Goal: Task Accomplishment & Management: Use online tool/utility

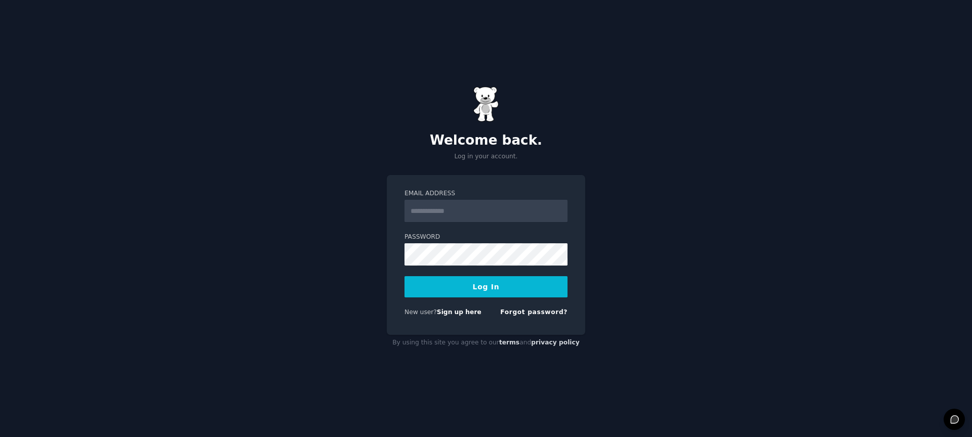
click at [480, 214] on input "Email Address" at bounding box center [485, 211] width 163 height 22
type input "**********"
click at [709, 89] on div "**********" at bounding box center [486, 218] width 972 height 437
click at [404, 276] on button "Log In" at bounding box center [485, 286] width 163 height 21
click at [398, 333] on div "Email Address Password Log In New user? Sign up here Forgot password?" at bounding box center [486, 255] width 198 height 160
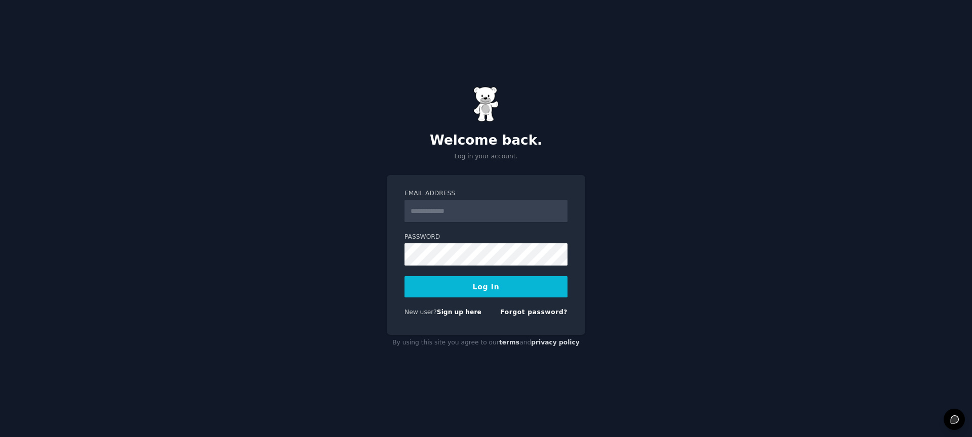
click at [455, 212] on input "Email Address" at bounding box center [485, 211] width 163 height 22
type input "**********"
click at [404, 276] on button "Log In" at bounding box center [485, 286] width 163 height 21
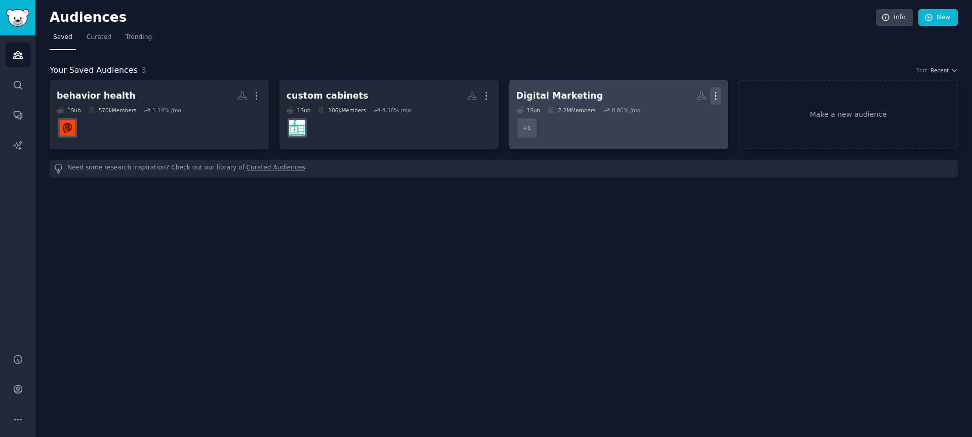
click at [714, 92] on icon "button" at bounding box center [715, 96] width 11 height 11
click at [690, 115] on p "Delete" at bounding box center [687, 117] width 23 height 11
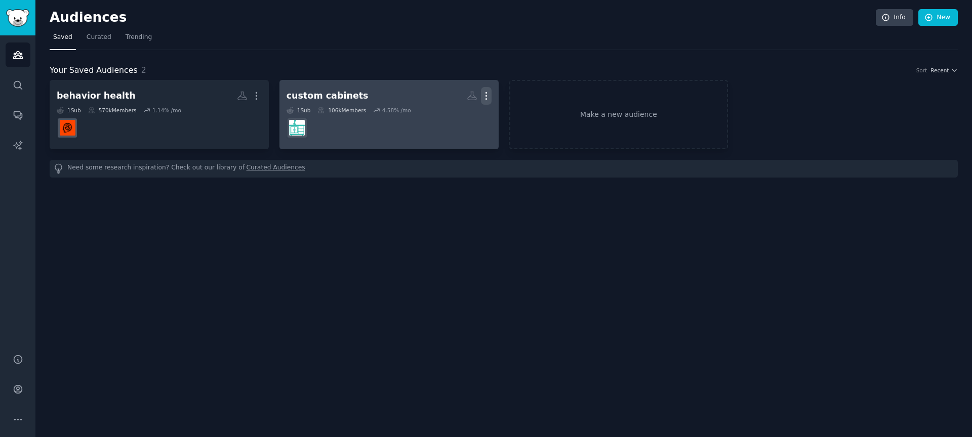
click at [488, 93] on icon "button" at bounding box center [486, 96] width 11 height 11
click at [448, 115] on p "Delete" at bounding box center [458, 117] width 23 height 11
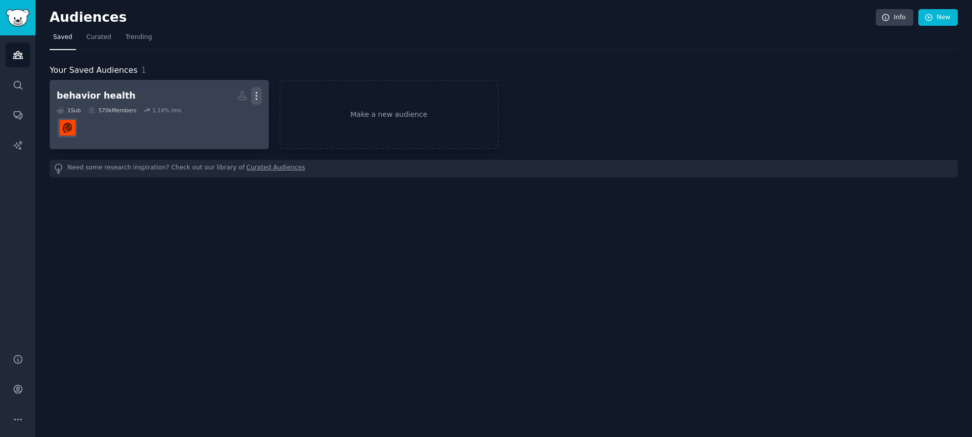
click at [256, 94] on icon "button" at bounding box center [256, 96] width 11 height 11
click at [228, 118] on p "Delete" at bounding box center [228, 117] width 23 height 11
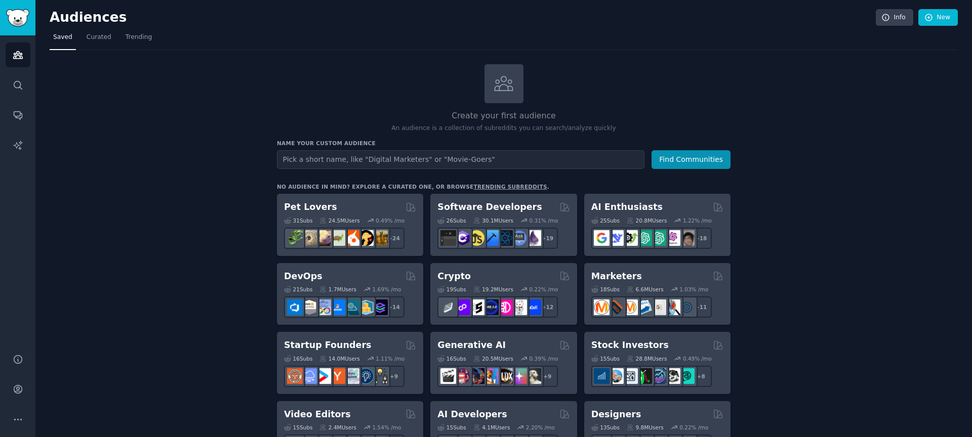
click at [348, 161] on input "text" at bounding box center [460, 159] width 367 height 19
type input "getting your house cleaned professionaly"
click at [651, 150] on button "Find Communities" at bounding box center [690, 159] width 79 height 19
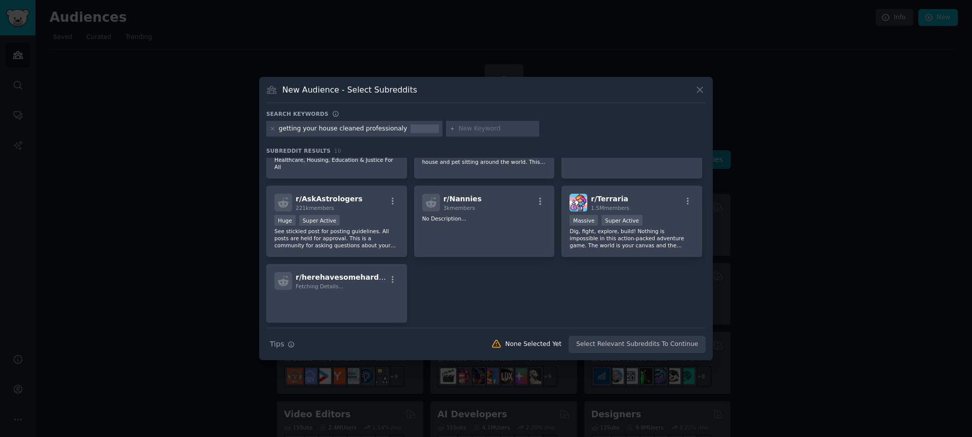
scroll to position [116, 0]
click at [698, 93] on icon at bounding box center [699, 90] width 11 height 11
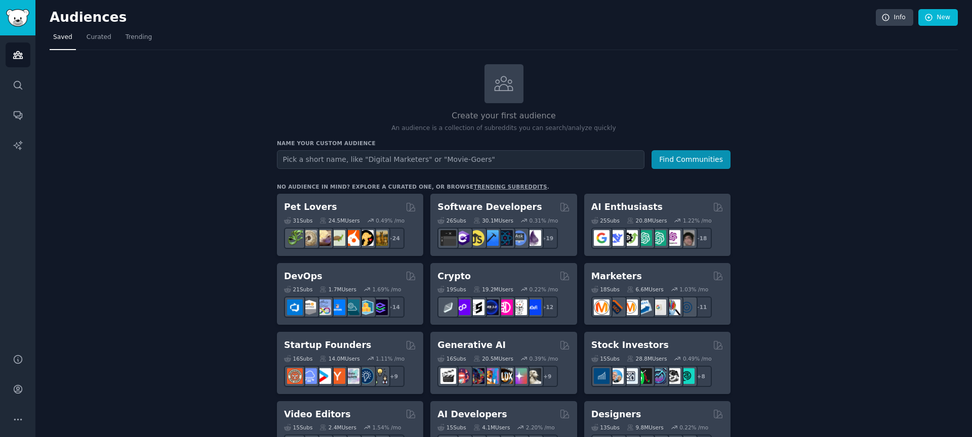
click at [357, 161] on input "text" at bounding box center [460, 159] width 367 height 19
type input "j"
type input "housekeeping"
click at [651, 150] on button "Find Communities" at bounding box center [690, 159] width 79 height 19
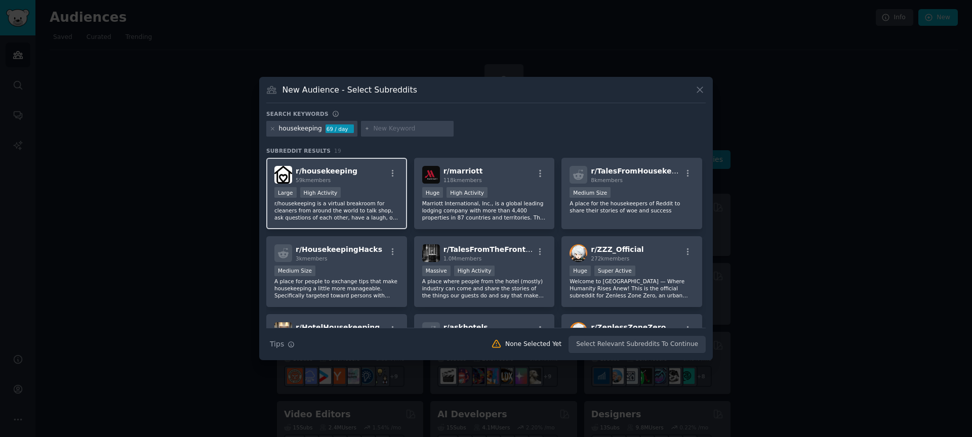
click at [322, 175] on span "r/ housekeeping" at bounding box center [327, 171] width 62 height 8
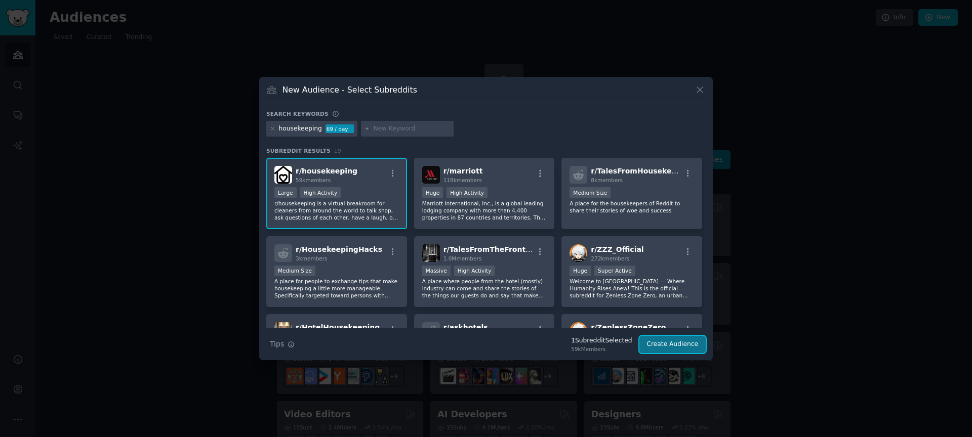
click at [659, 339] on button "Create Audience" at bounding box center [672, 344] width 67 height 17
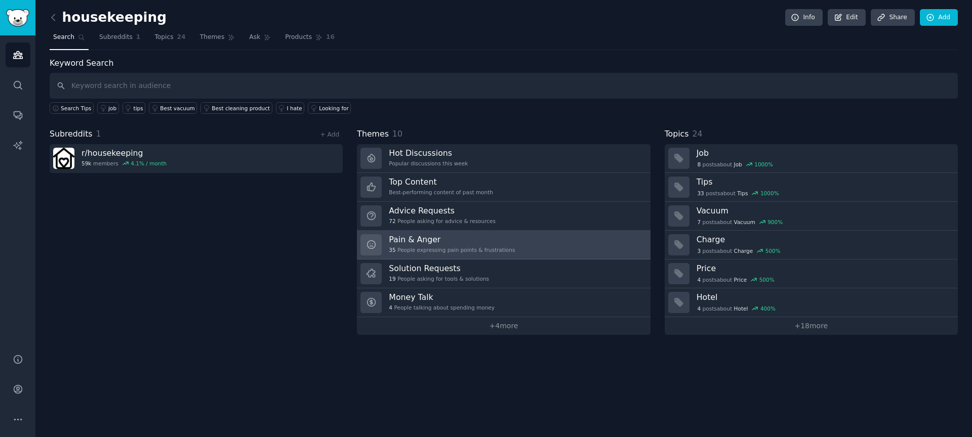
click at [488, 245] on div "Pain & Anger 35 People expressing pain points & frustrations" at bounding box center [452, 244] width 126 height 21
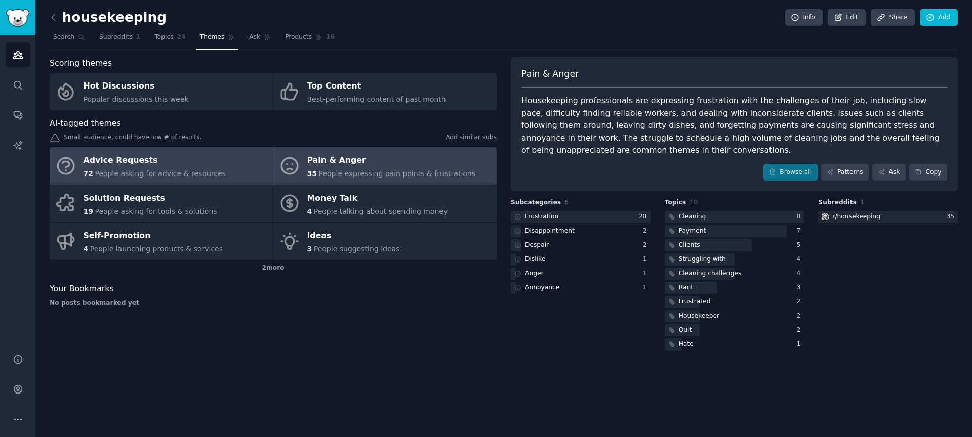
click at [184, 166] on div "Advice Requests" at bounding box center [155, 161] width 142 height 16
